Goal: Navigation & Orientation: Find specific page/section

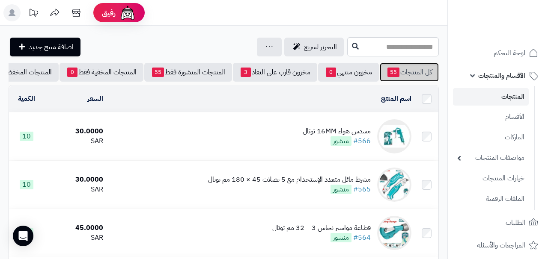
click at [411, 77] on link "كل المنتجات 55" at bounding box center [409, 72] width 59 height 19
